Goal: Use online tool/utility: Utilize a website feature to perform a specific function

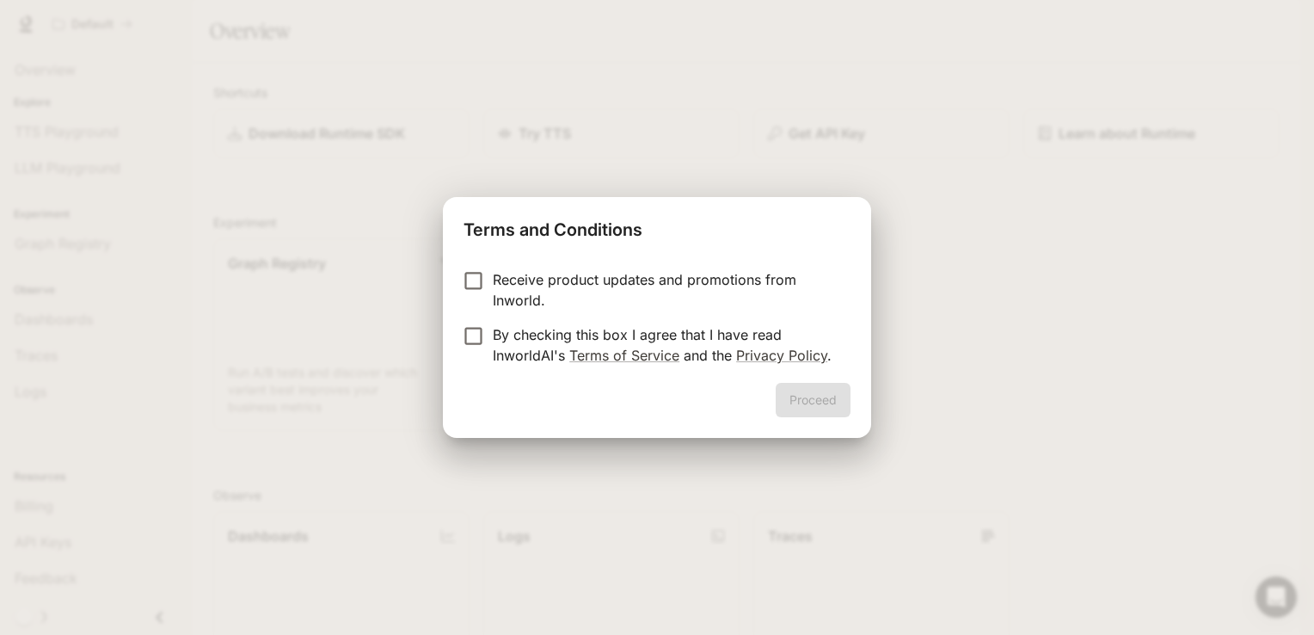
click at [565, 280] on p "Receive product updates and promotions from Inworld." at bounding box center [665, 289] width 344 height 41
click at [530, 341] on p "By checking this box I agree that I have read InworldAI's Terms of Service and …" at bounding box center [665, 344] width 344 height 41
click at [533, 280] on p "Receive product updates and promotions from Inworld." at bounding box center [665, 289] width 344 height 41
click at [796, 401] on button "Proceed" at bounding box center [813, 400] width 75 height 34
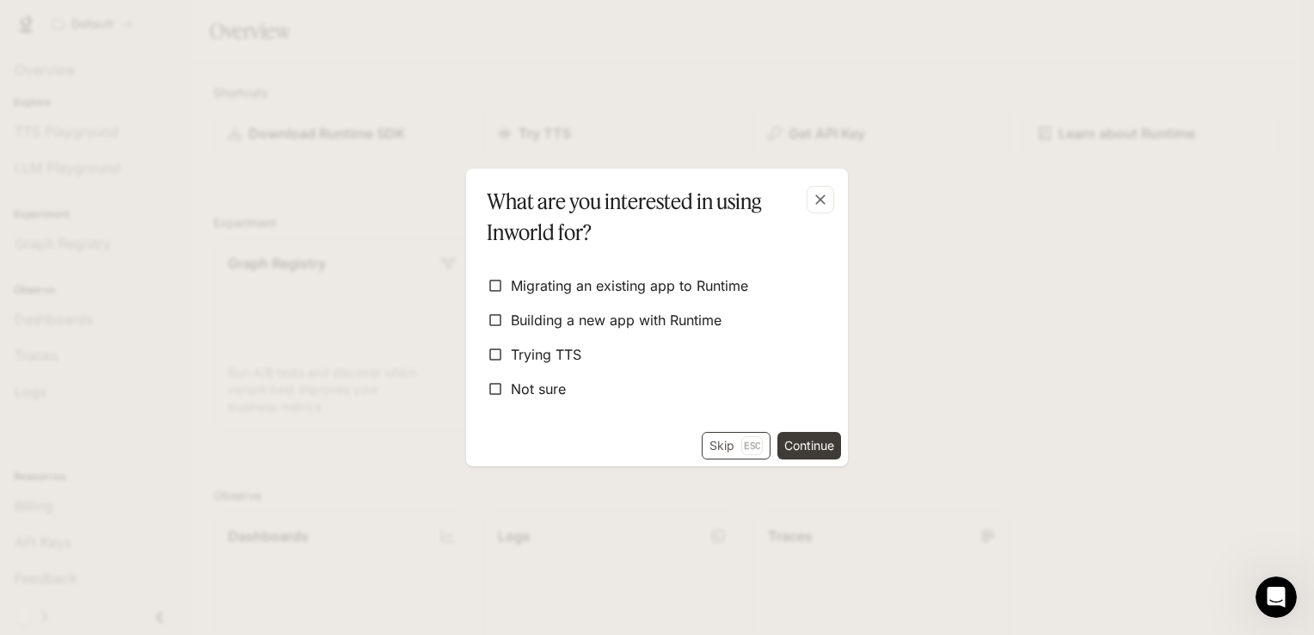
click at [749, 444] on p "Esc" at bounding box center [752, 445] width 22 height 19
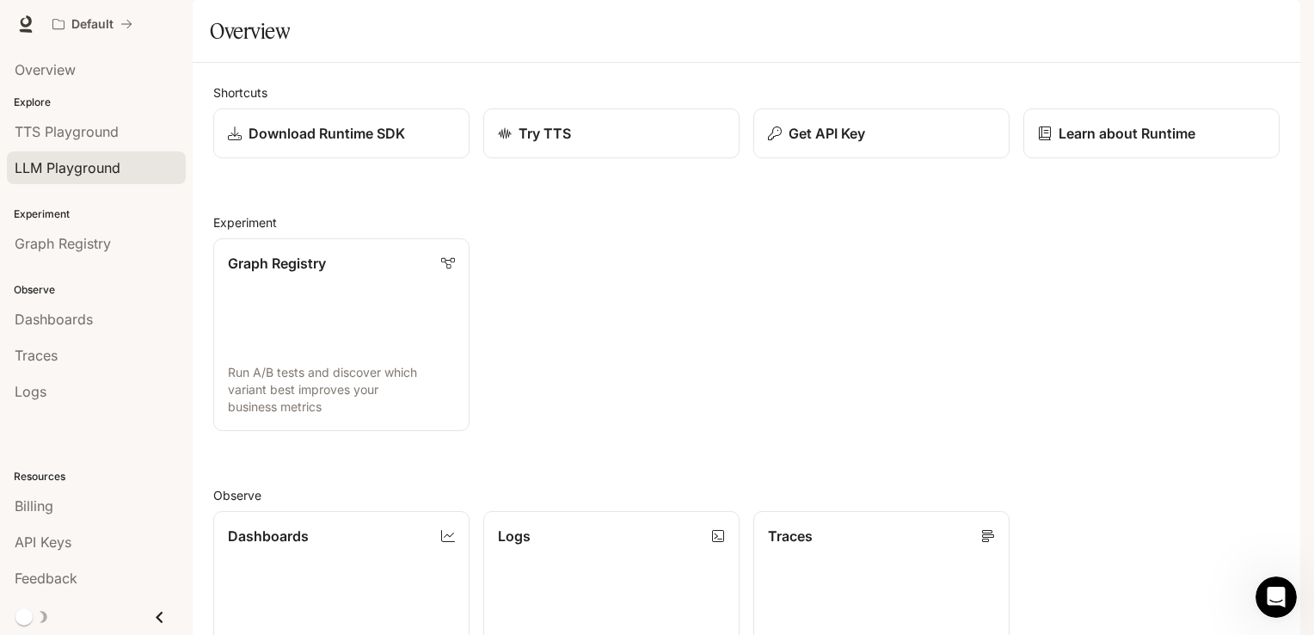
click at [89, 172] on span "LLM Playground" at bounding box center [68, 167] width 106 height 21
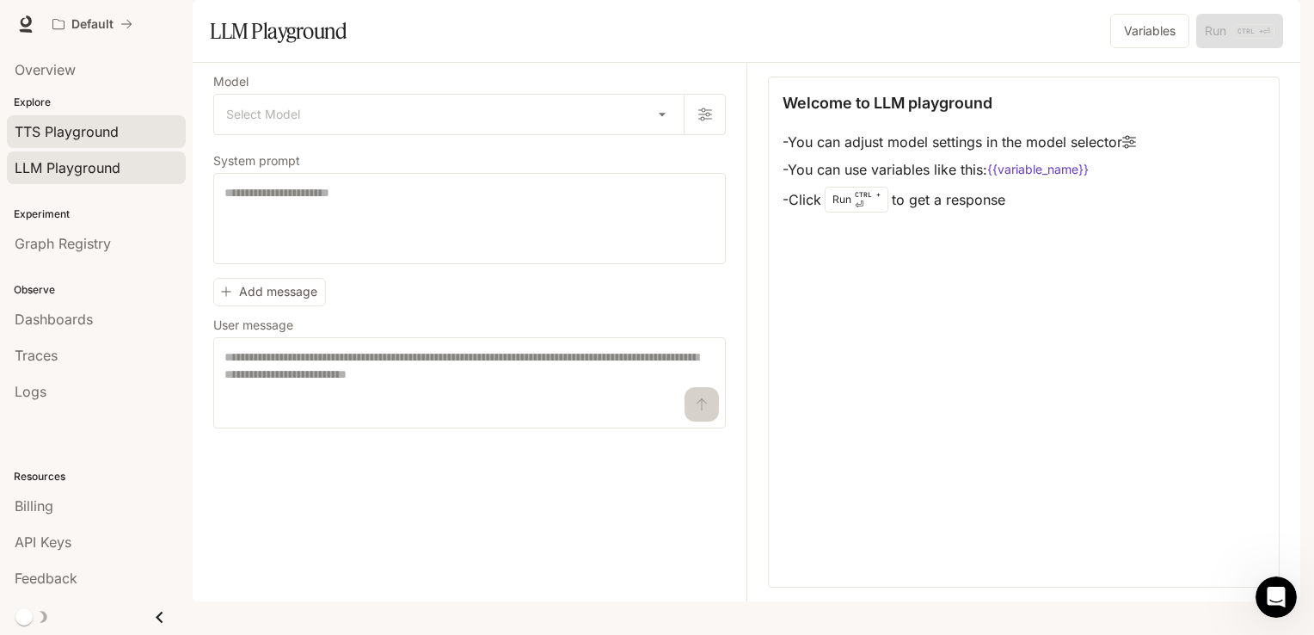
click at [90, 133] on span "TTS Playground" at bounding box center [67, 131] width 104 height 21
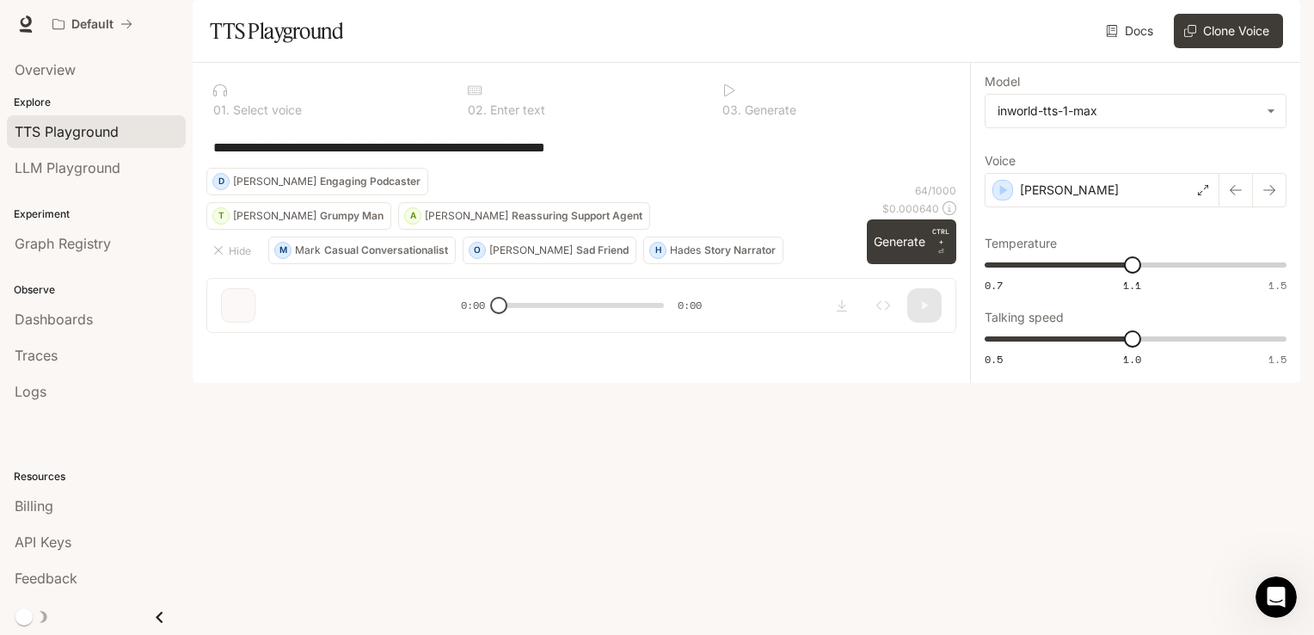
click at [512, 221] on p "Reassuring Support Agent" at bounding box center [577, 216] width 131 height 10
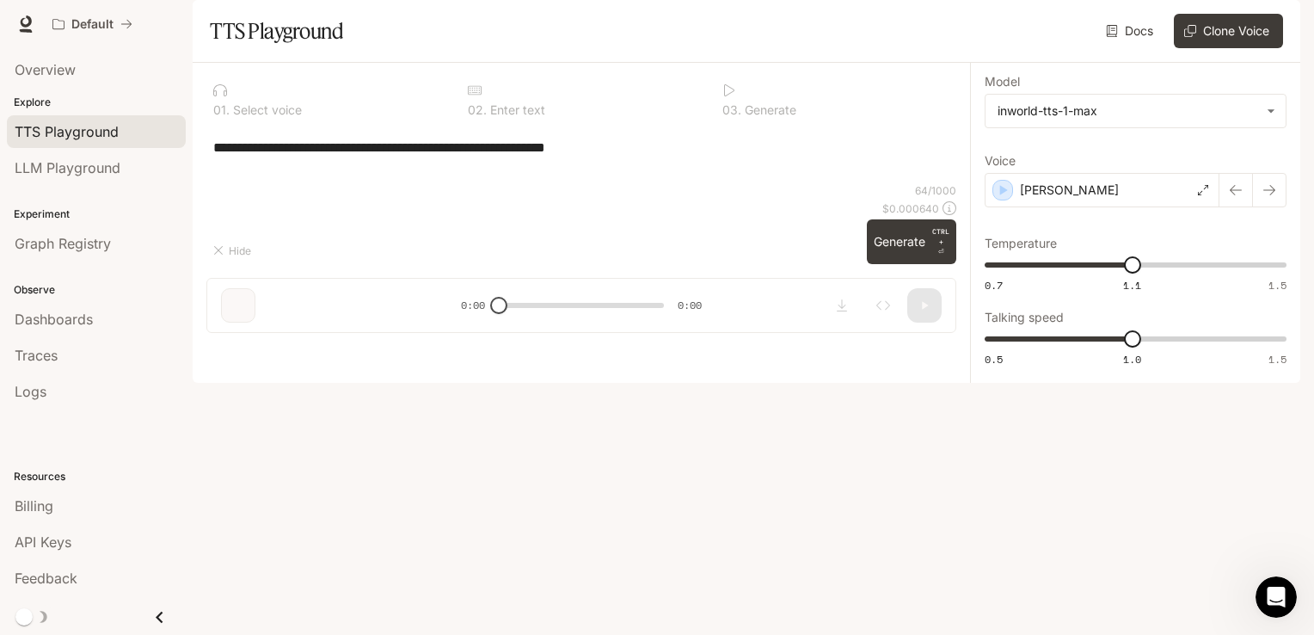
type textarea "**********"
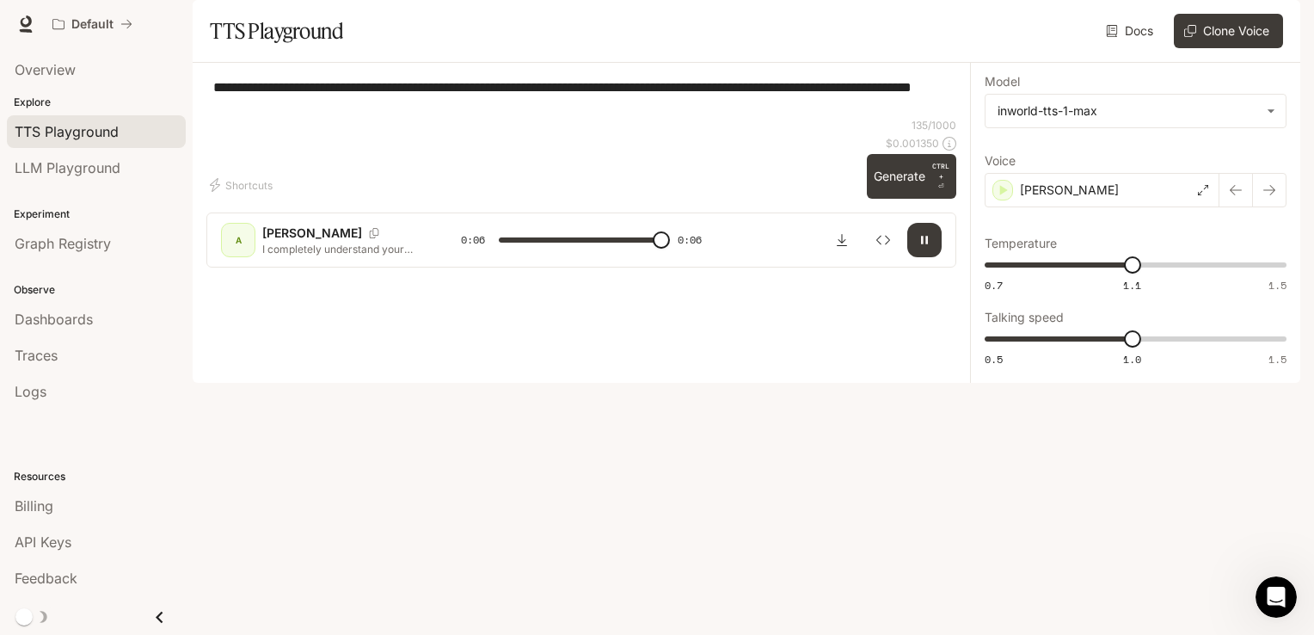
type input "*"
click at [83, 236] on span "Graph Registry" at bounding box center [63, 243] width 96 height 21
